Goal: Information Seeking & Learning: Learn about a topic

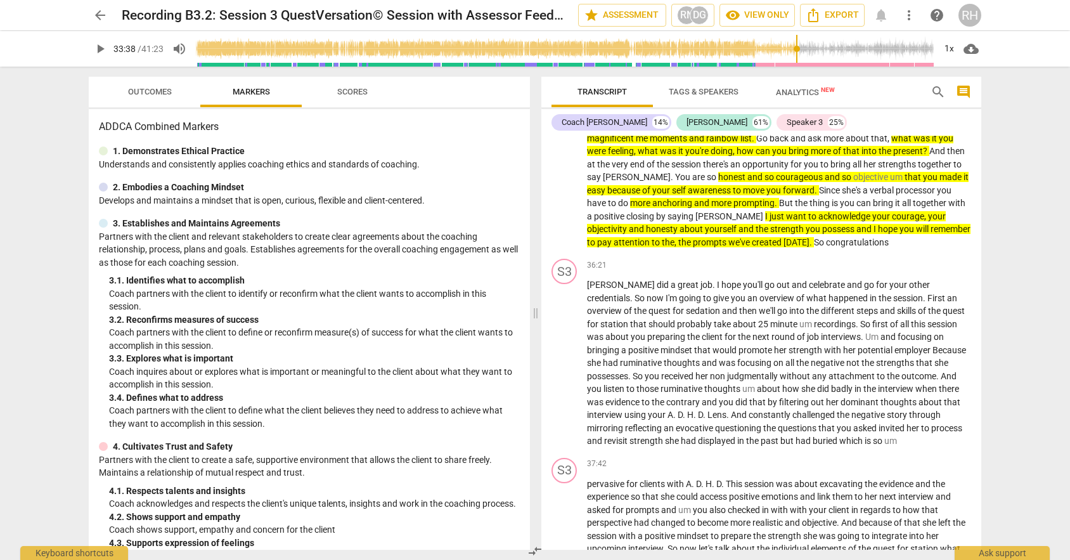
scroll to position [6, 0]
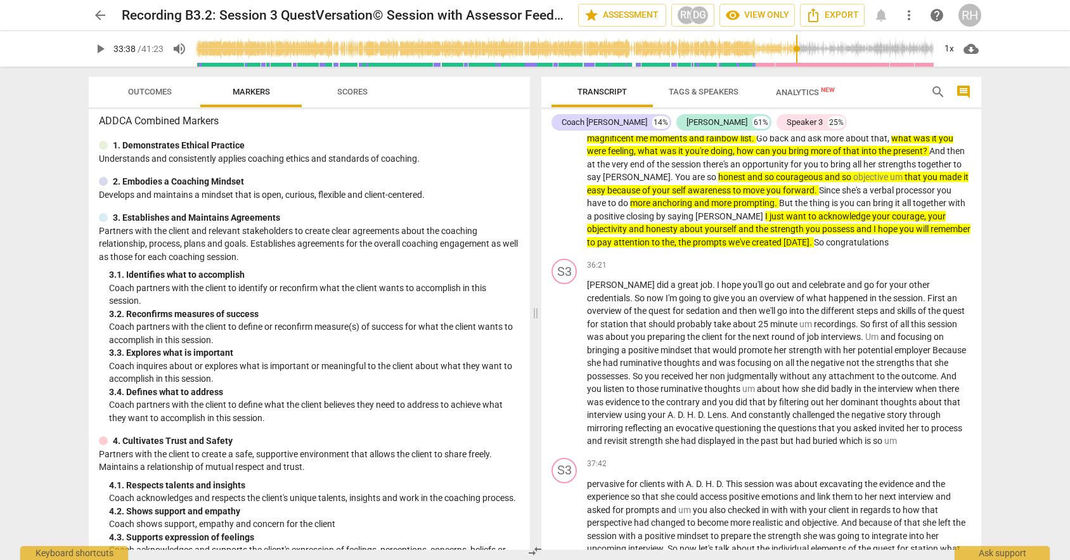
click at [707, 96] on span "Tags & Speakers" at bounding box center [704, 92] width 100 height 17
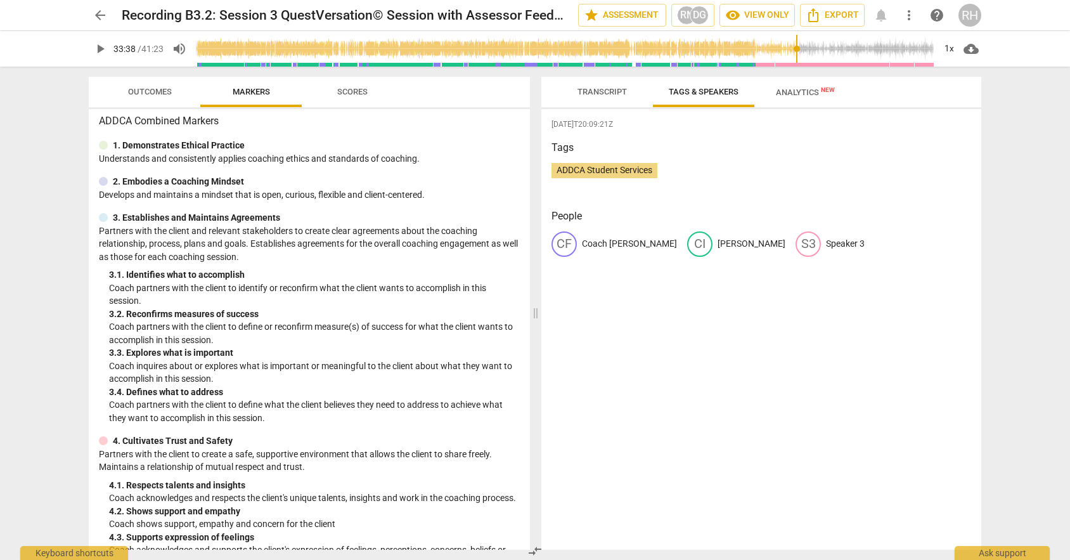
click at [605, 86] on span "Transcript" at bounding box center [602, 92] width 80 height 17
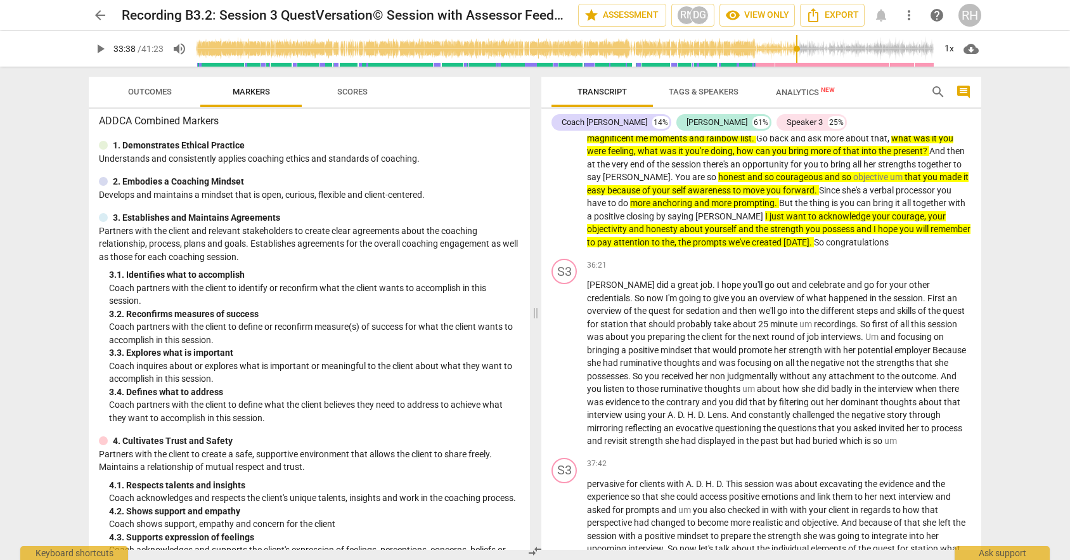
click at [804, 96] on span "Analytics New" at bounding box center [805, 92] width 59 height 10
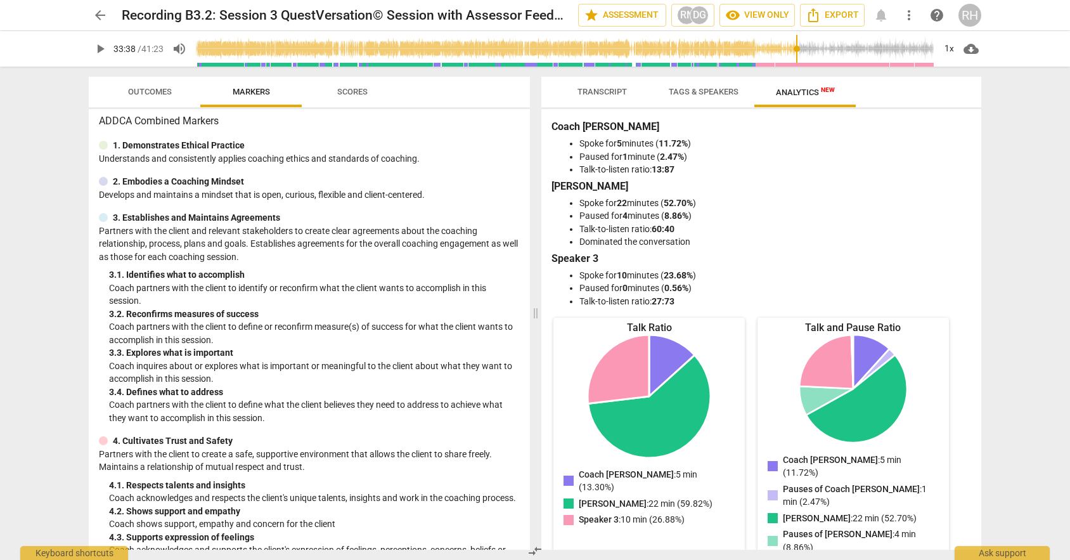
click at [590, 87] on span "Transcript" at bounding box center [602, 92] width 49 height 10
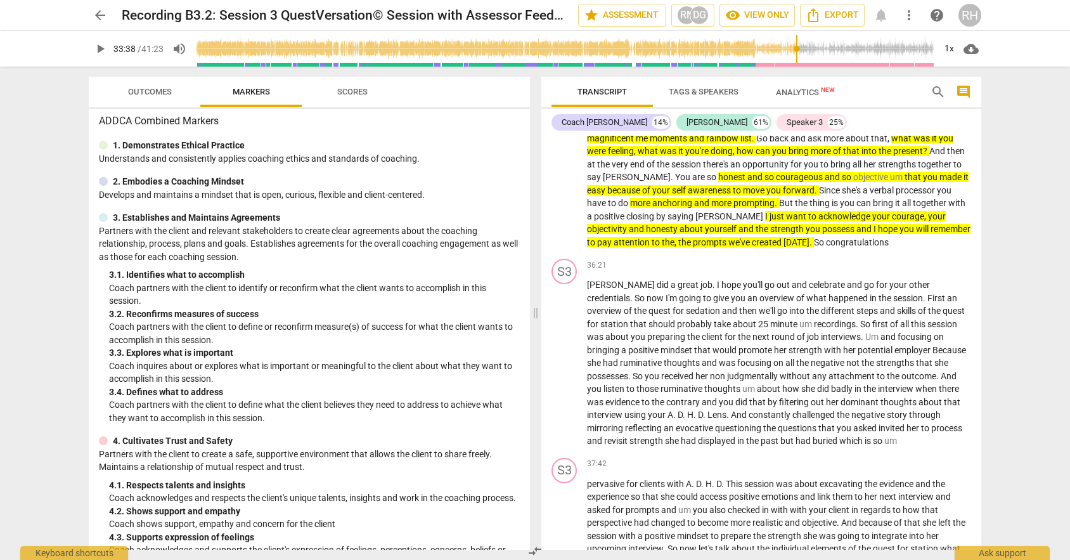
click at [352, 88] on span "Scores" at bounding box center [352, 92] width 30 height 10
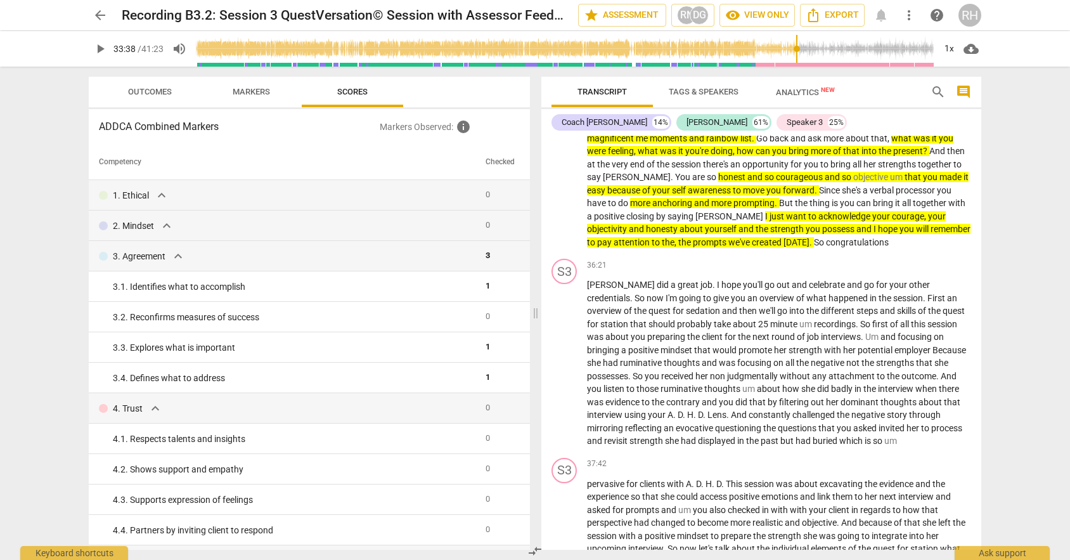
click at [281, 85] on span "Markers" at bounding box center [251, 92] width 68 height 17
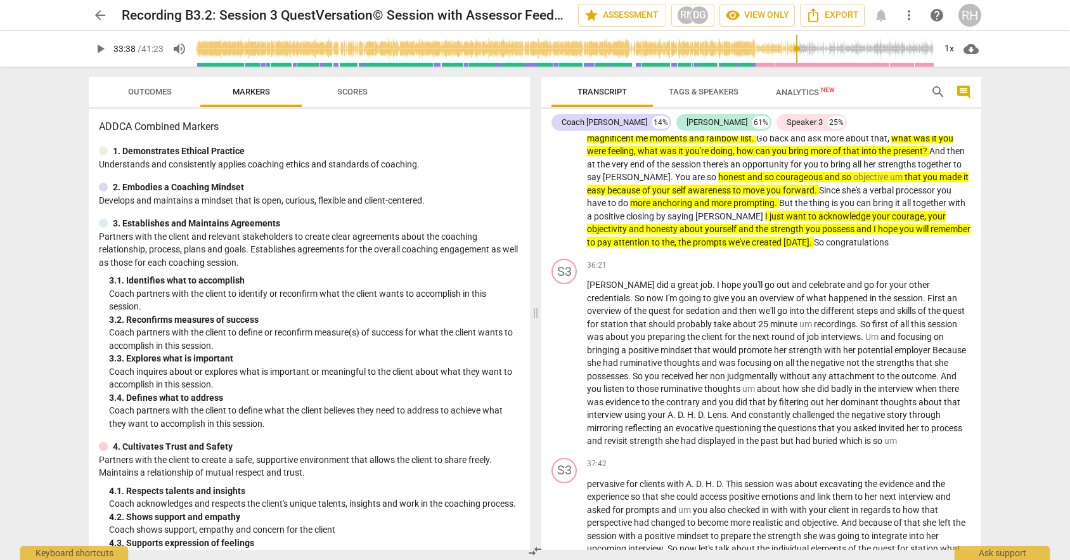
click at [171, 92] on span "Outcomes" at bounding box center [150, 92] width 74 height 17
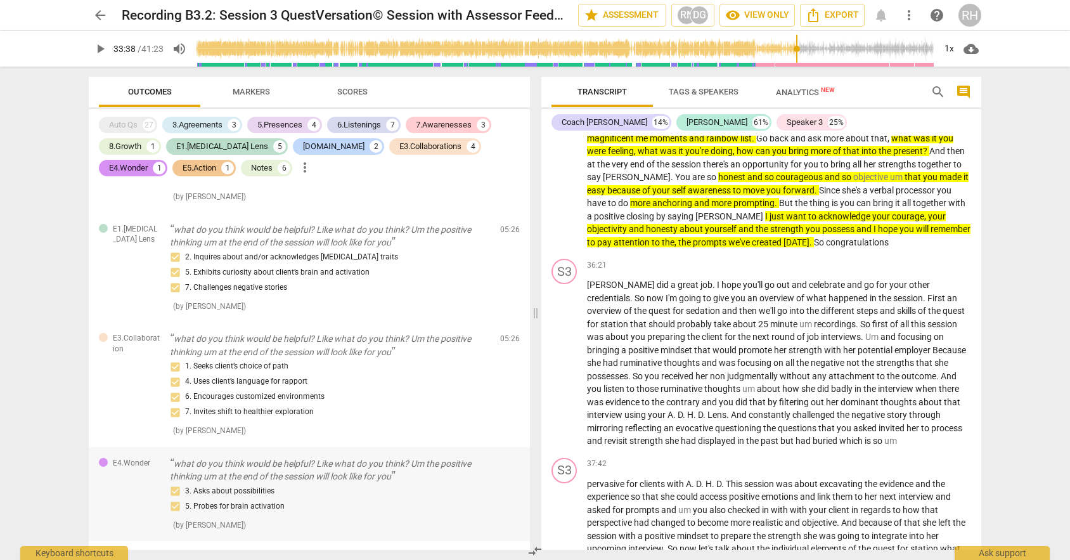
scroll to position [712, 0]
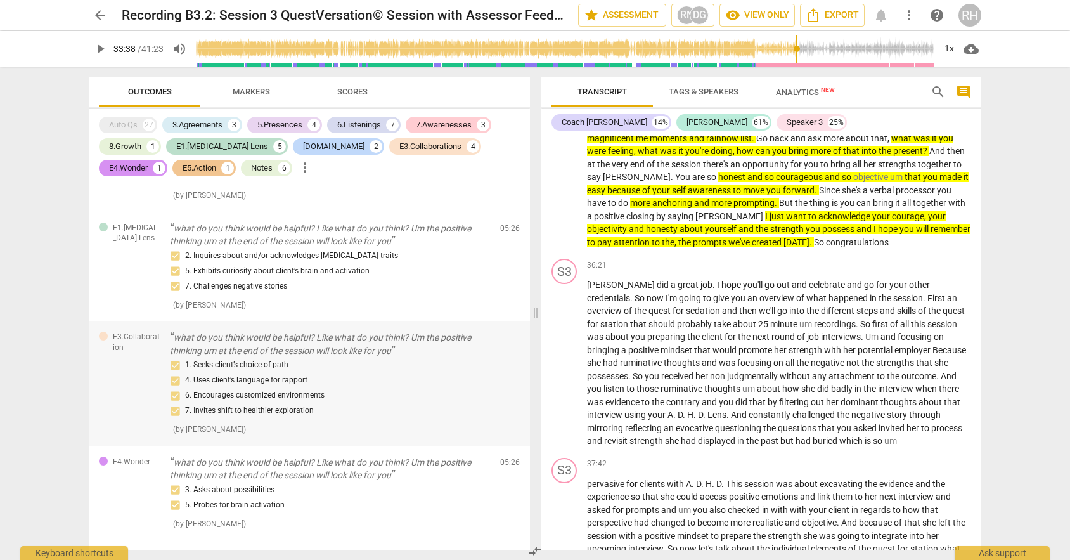
click at [351, 398] on div "1. Seeks client’s choice of path 4. Uses client’s language for rapport 6. Encou…" at bounding box center [330, 388] width 320 height 61
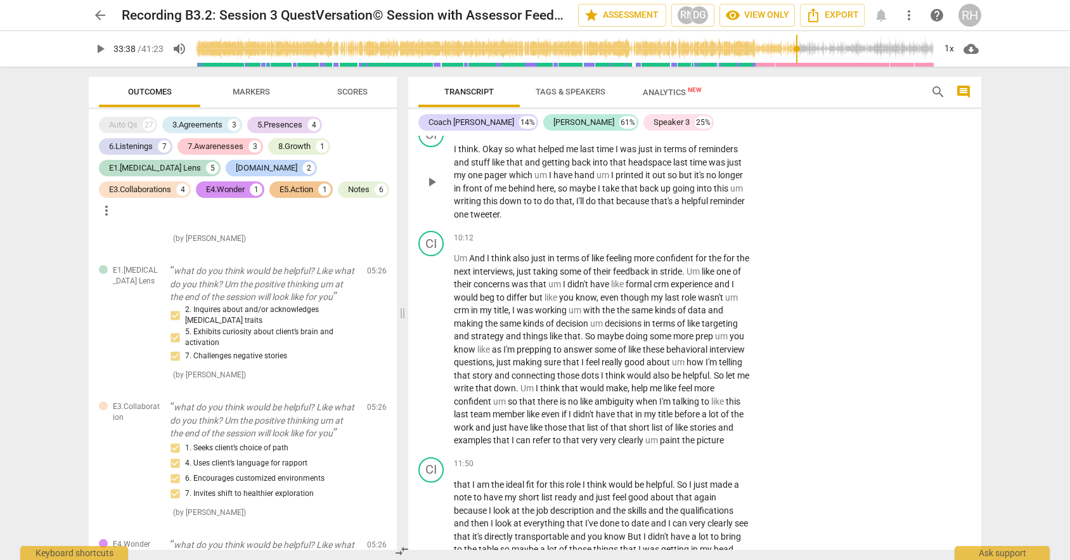
scroll to position [2657, 0]
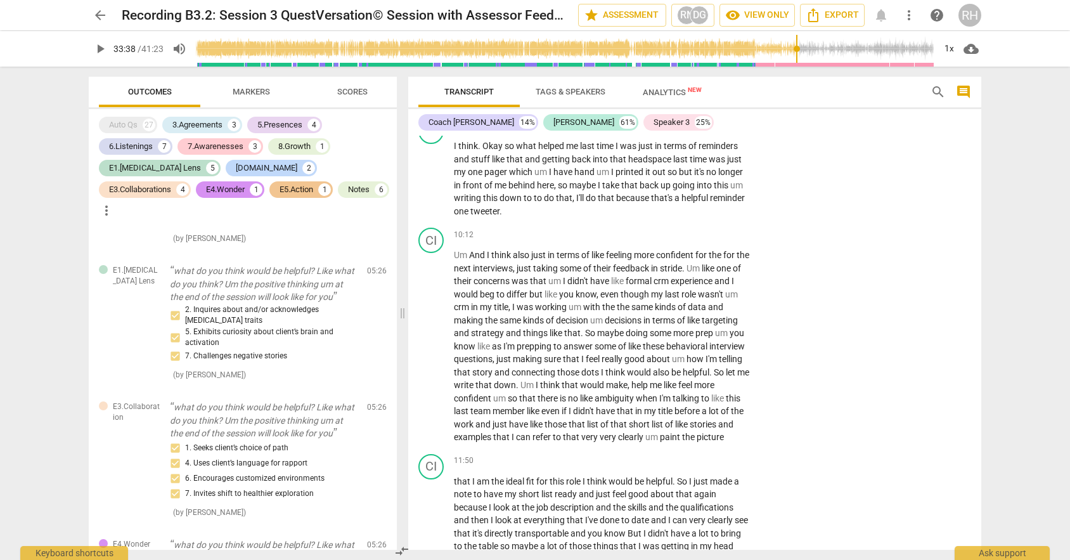
type input "2018"
